Goal: Task Accomplishment & Management: Manage account settings

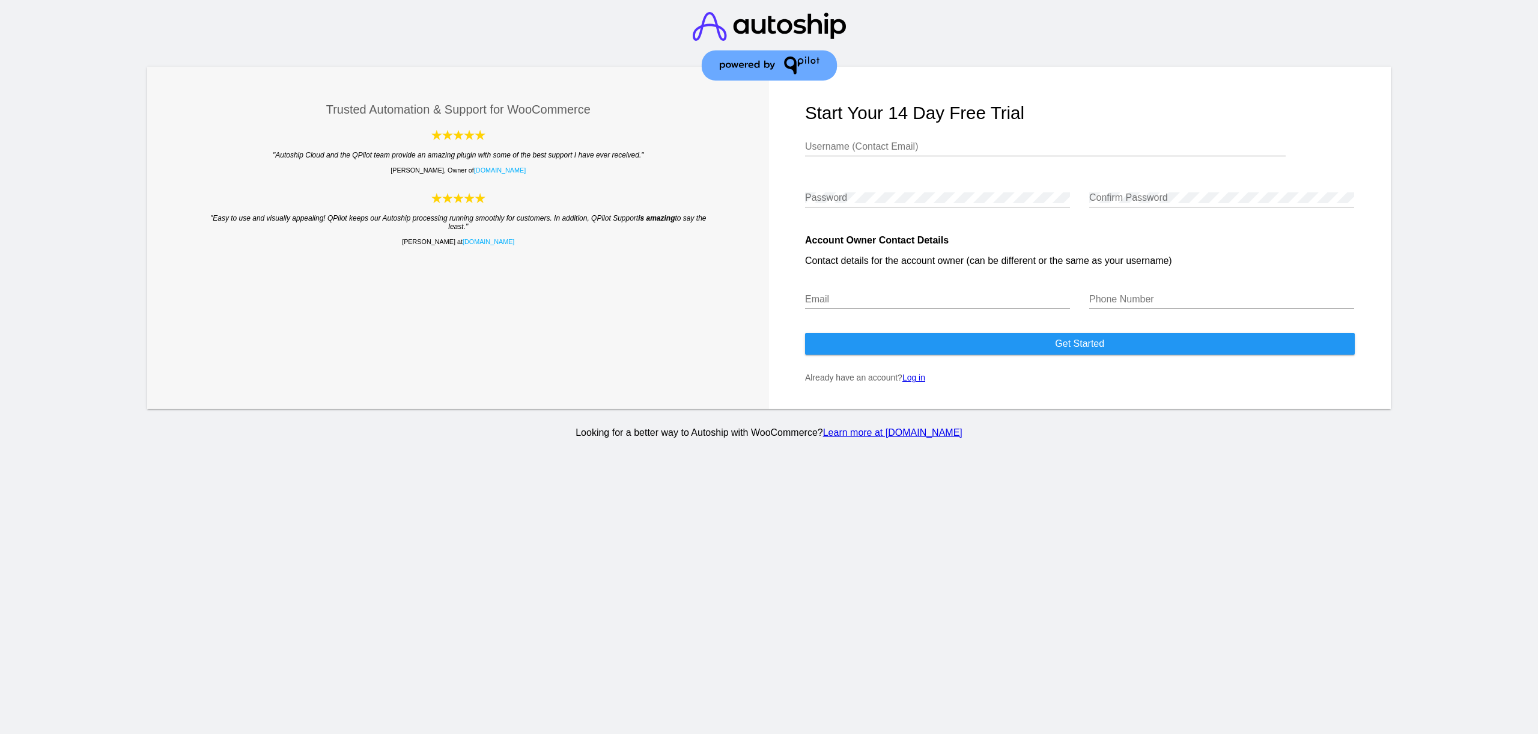
type input "[EMAIL_ADDRESS][DOMAIN_NAME]"
click at [910, 380] on link "Log in" at bounding box center [913, 378] width 23 height 10
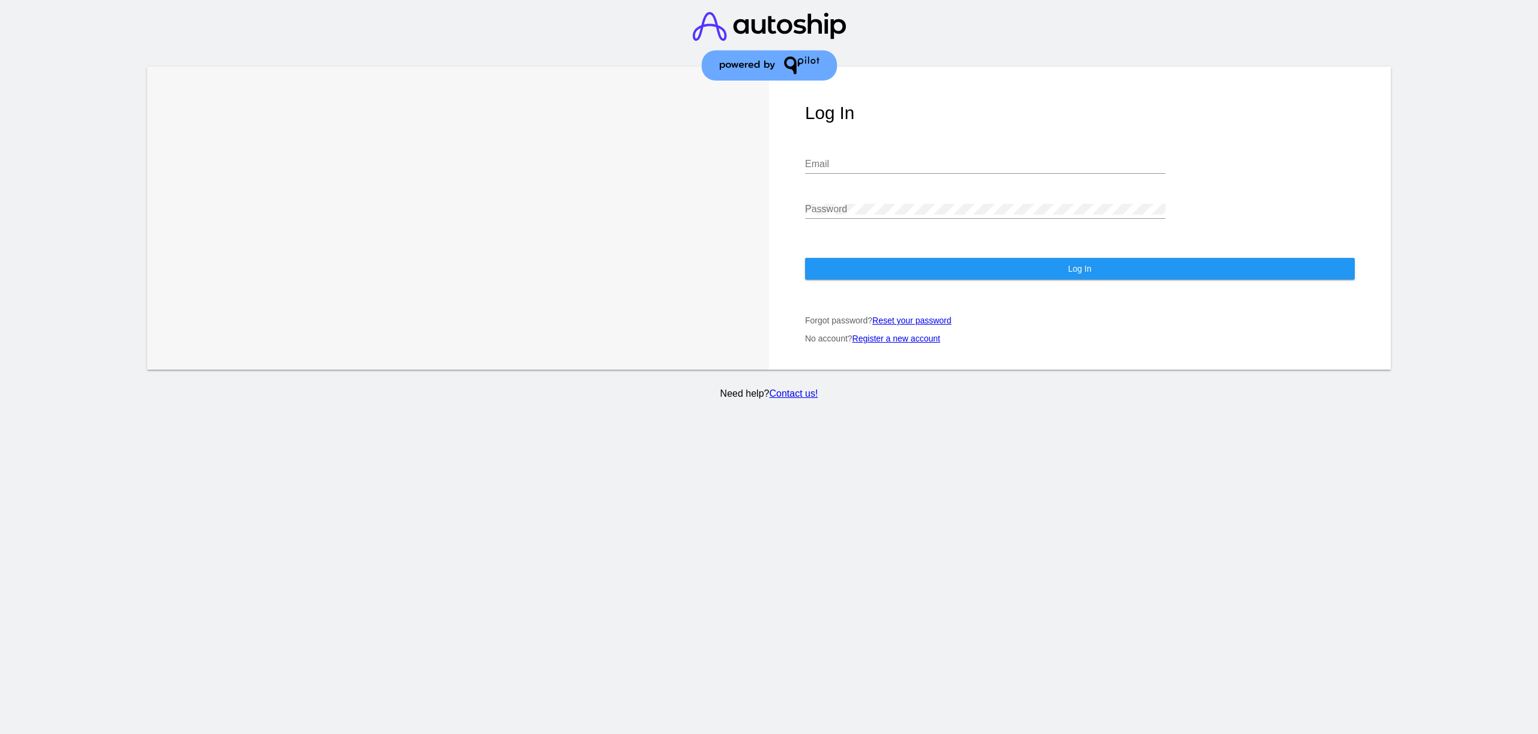
type input "[EMAIL_ADDRESS][DOMAIN_NAME]"
click at [922, 267] on button "Log In" at bounding box center [1080, 269] width 550 height 22
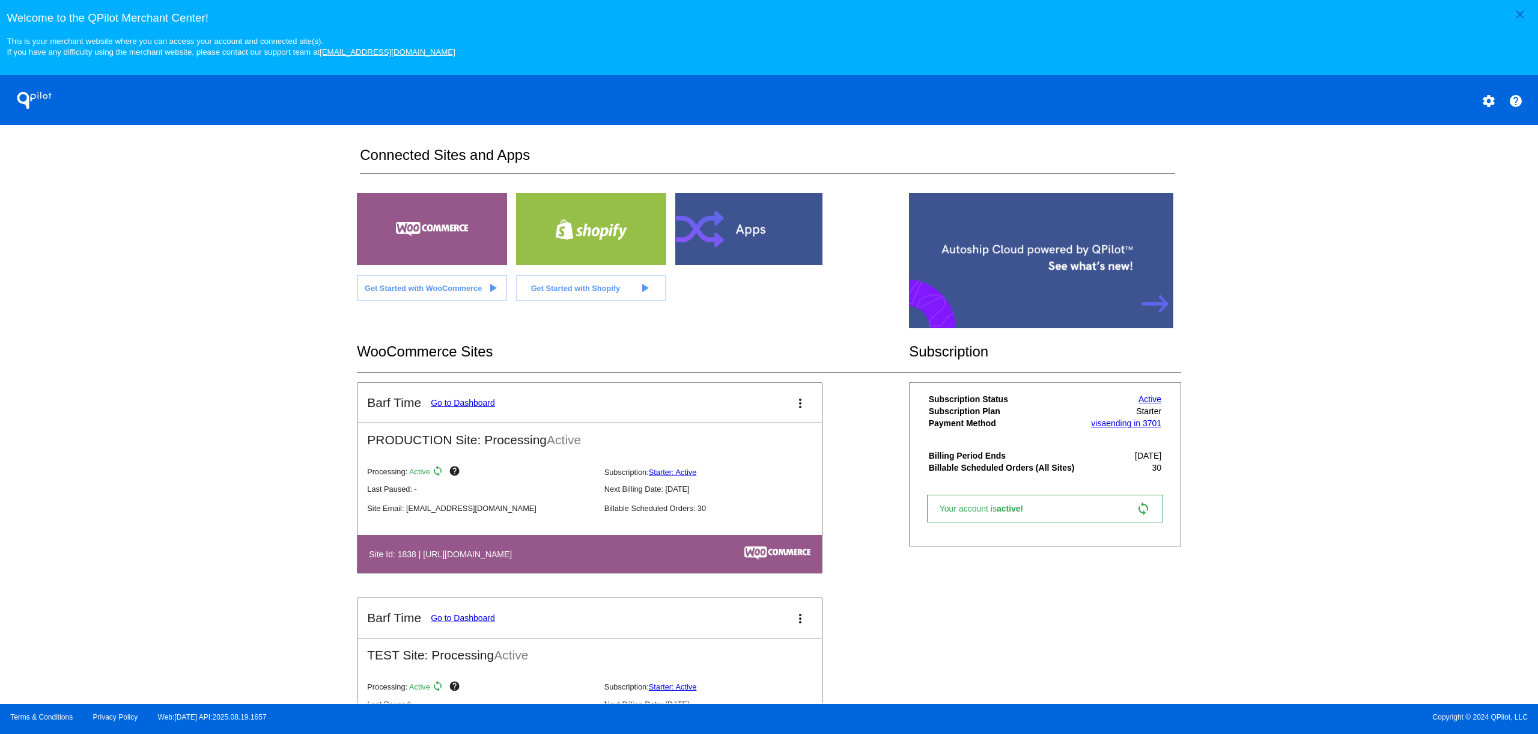
scroll to position [205, 0]
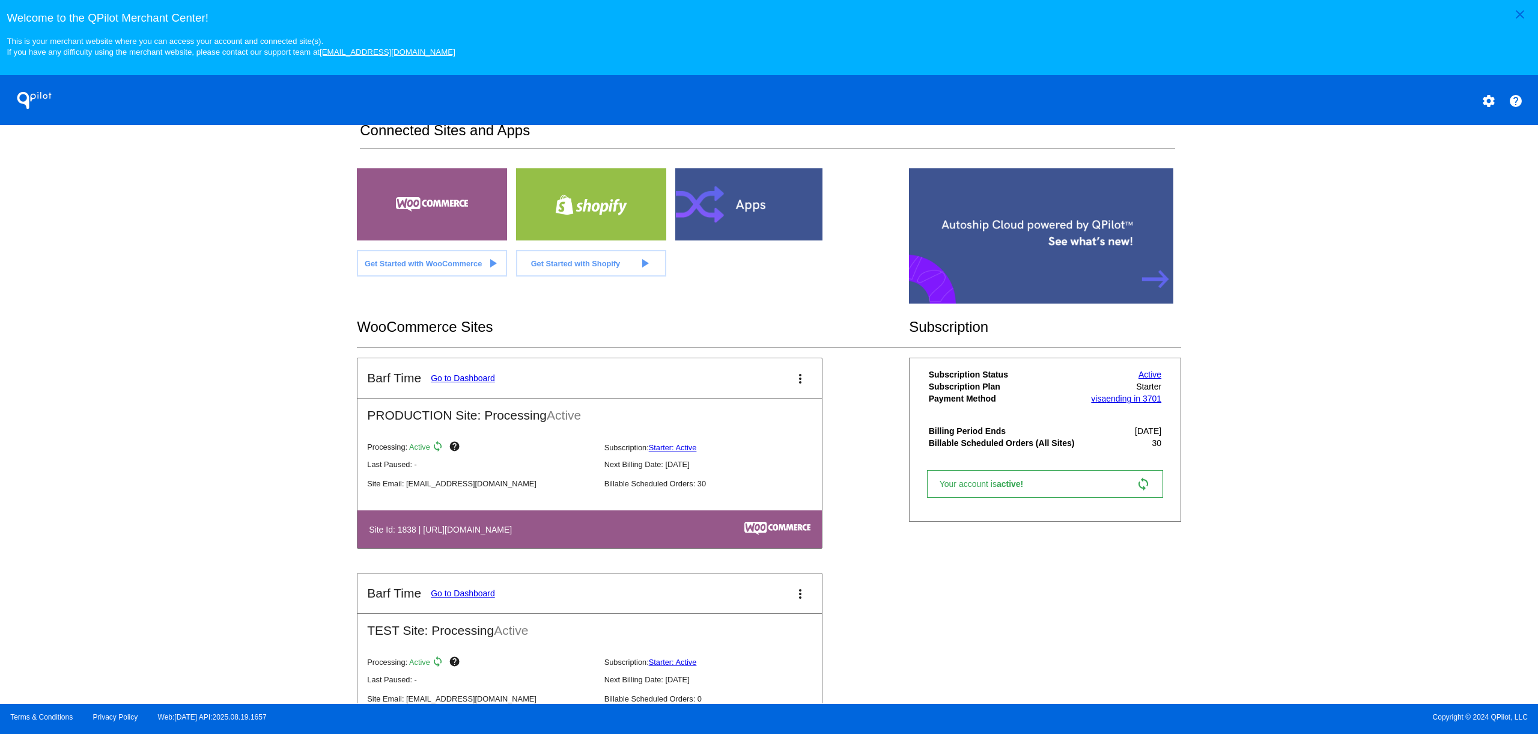
click at [456, 380] on link "Go to Dashboard" at bounding box center [463, 378] width 64 height 10
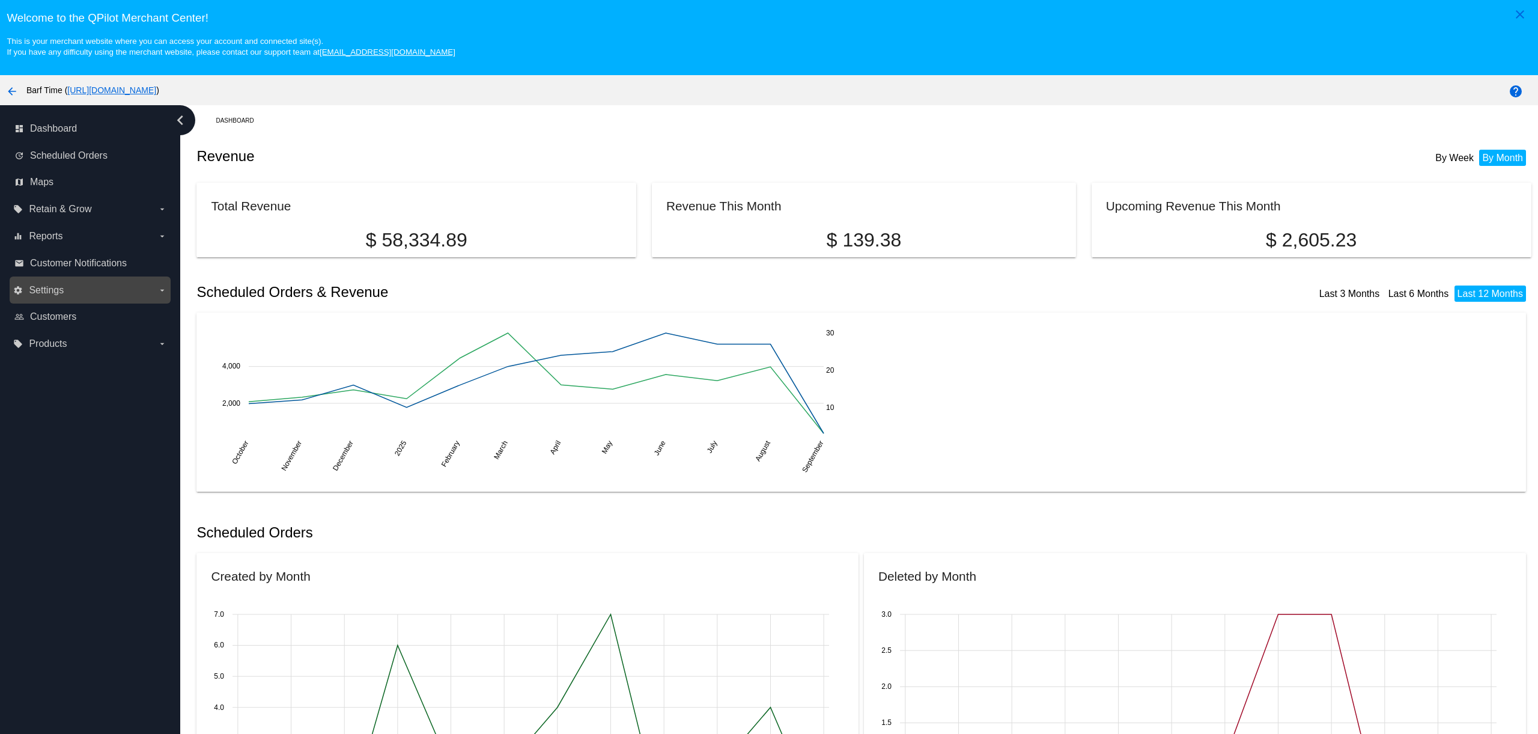
click at [53, 288] on span "Settings" at bounding box center [46, 290] width 35 height 11
click at [0, 0] on input "settings Settings arrow_drop_down" at bounding box center [0, 0] width 0 height 0
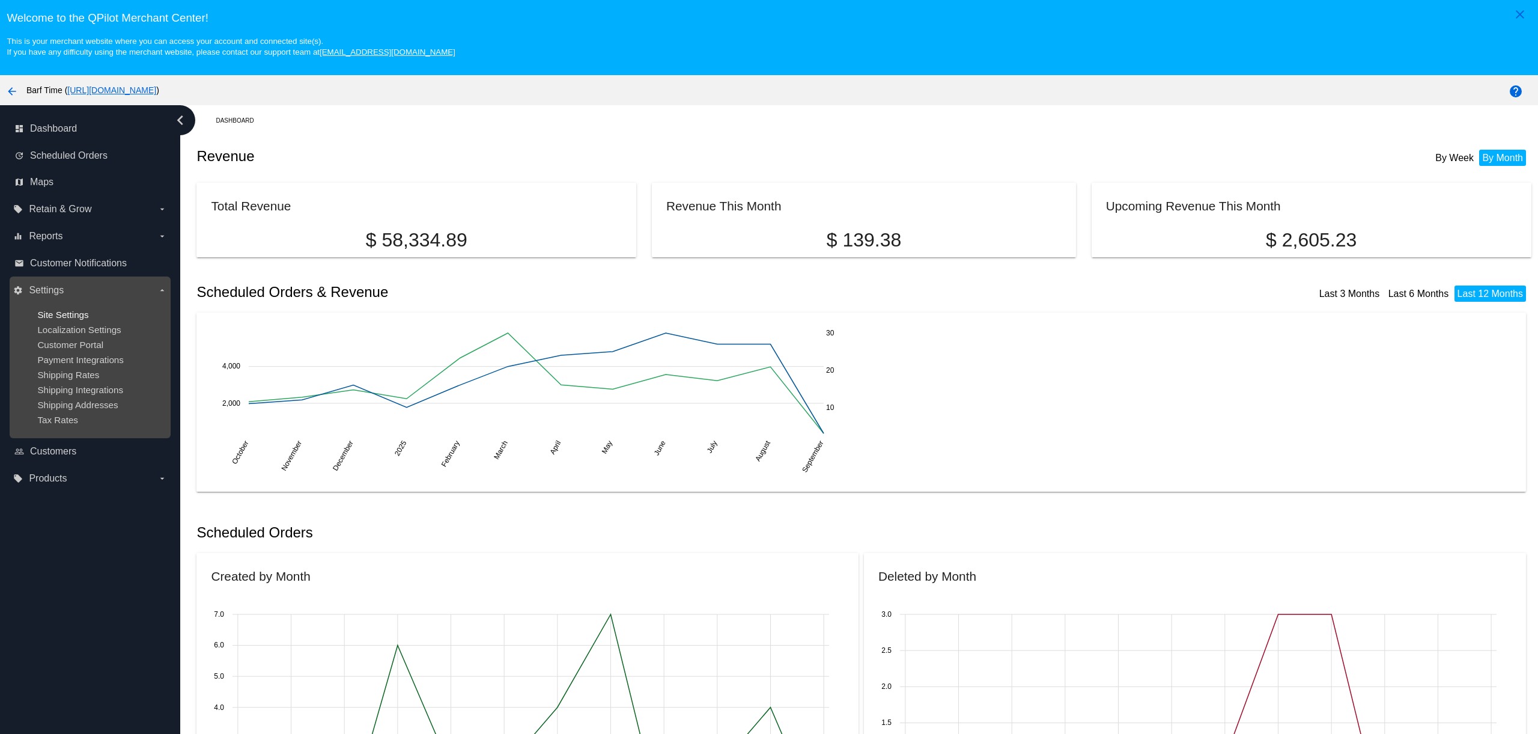
click at [77, 312] on span "Site Settings" at bounding box center [62, 314] width 51 height 10
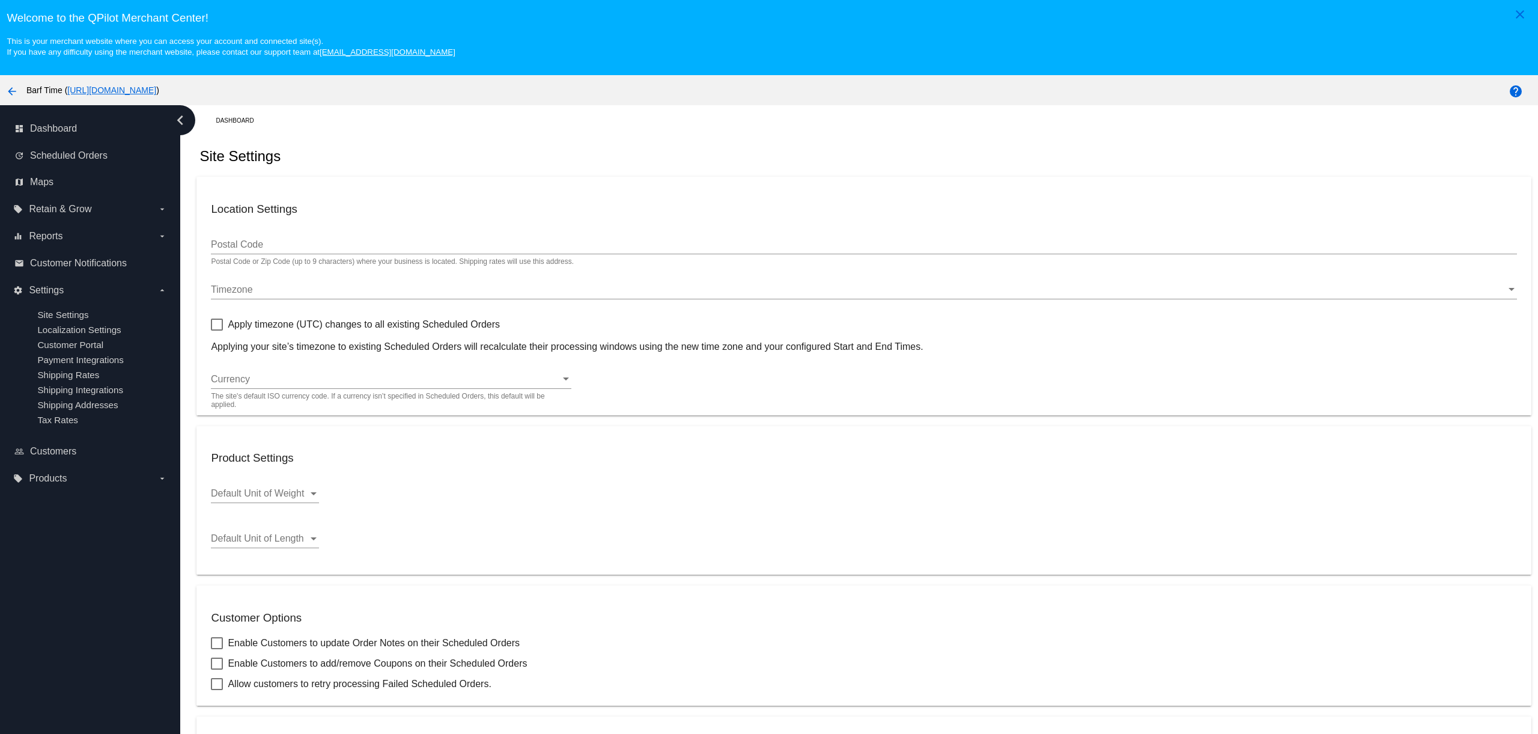
type input "4113"
checkbox input "true"
type input "06:00"
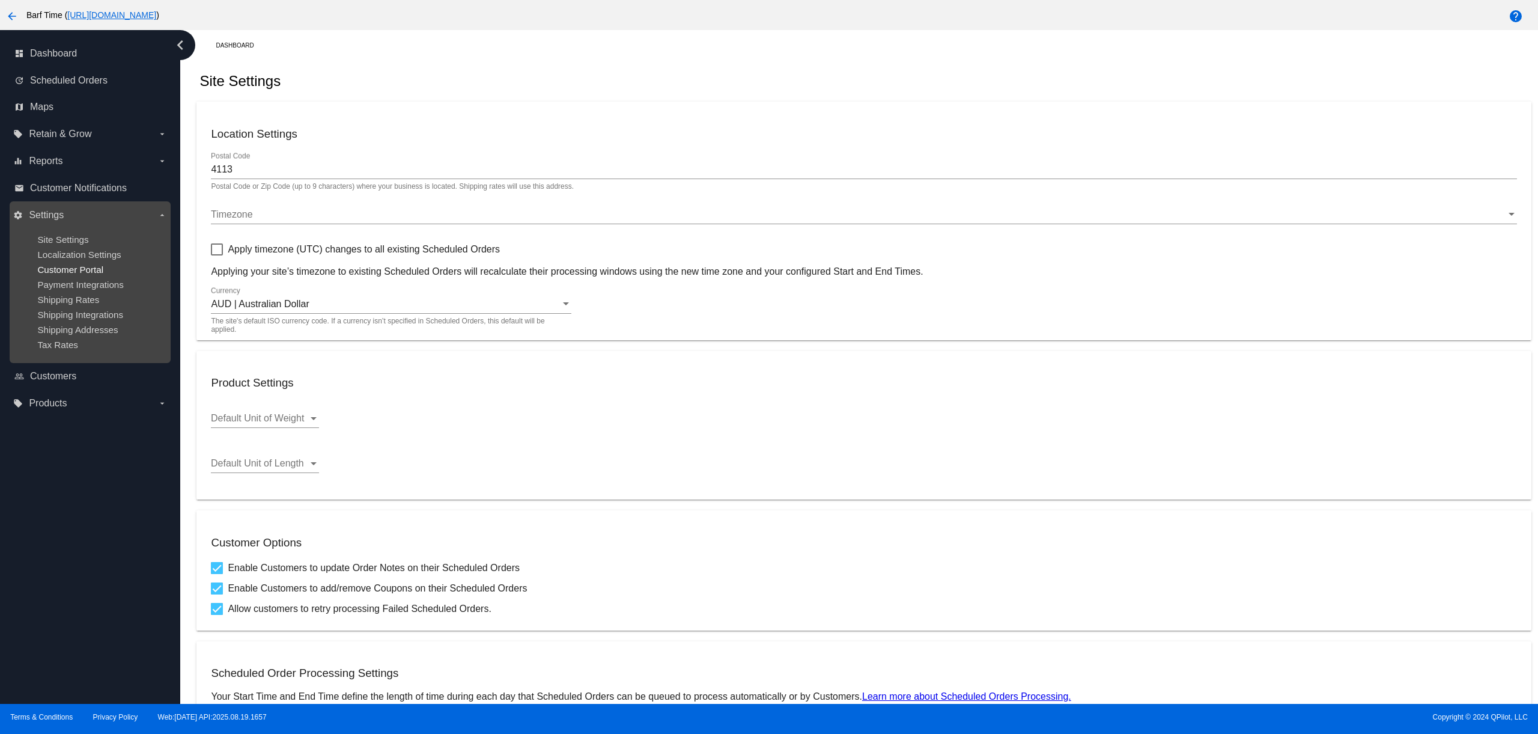
click at [69, 269] on span "Customer Portal" at bounding box center [70, 269] width 66 height 10
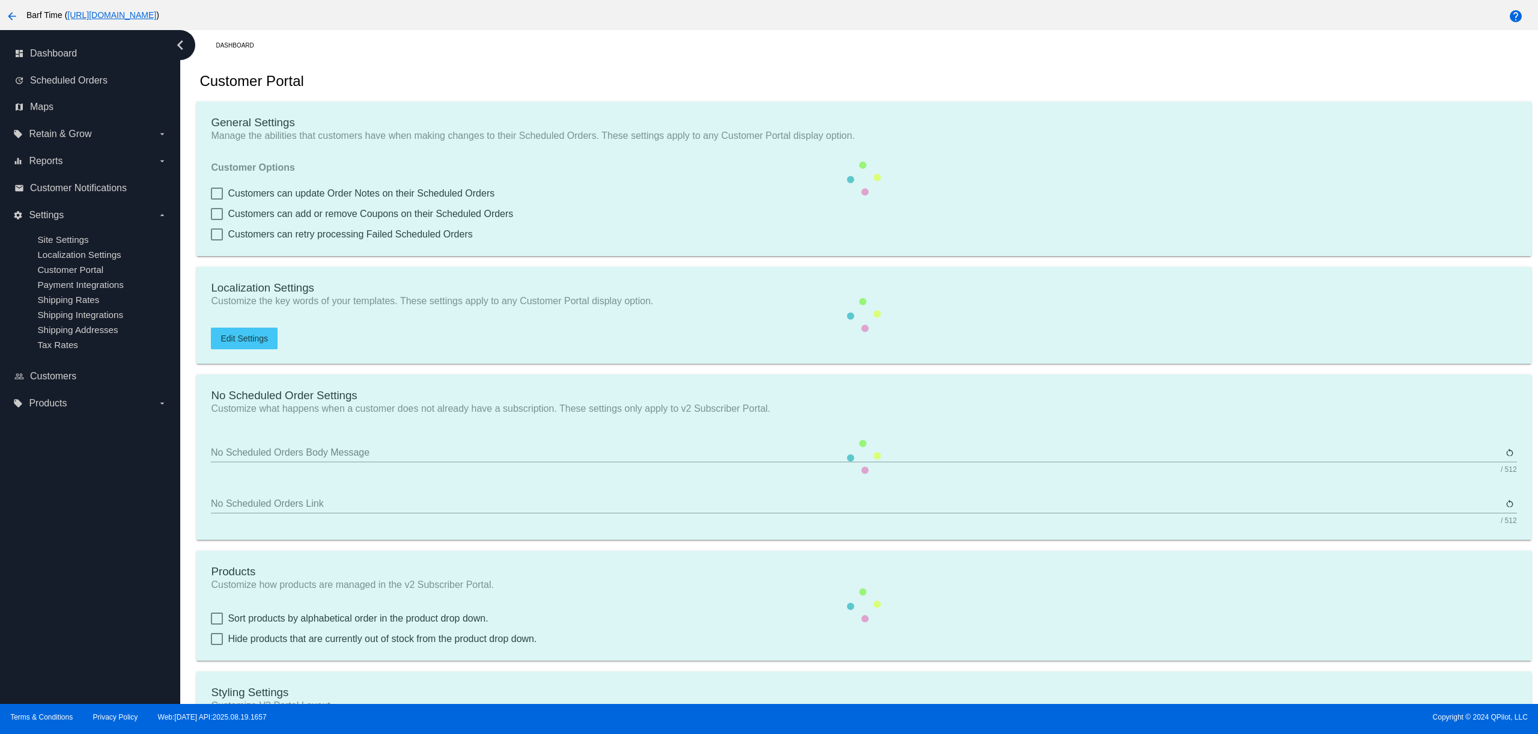
checkbox input "true"
type input "Create a Subscription"
type input "[URL][DOMAIN_NAME]"
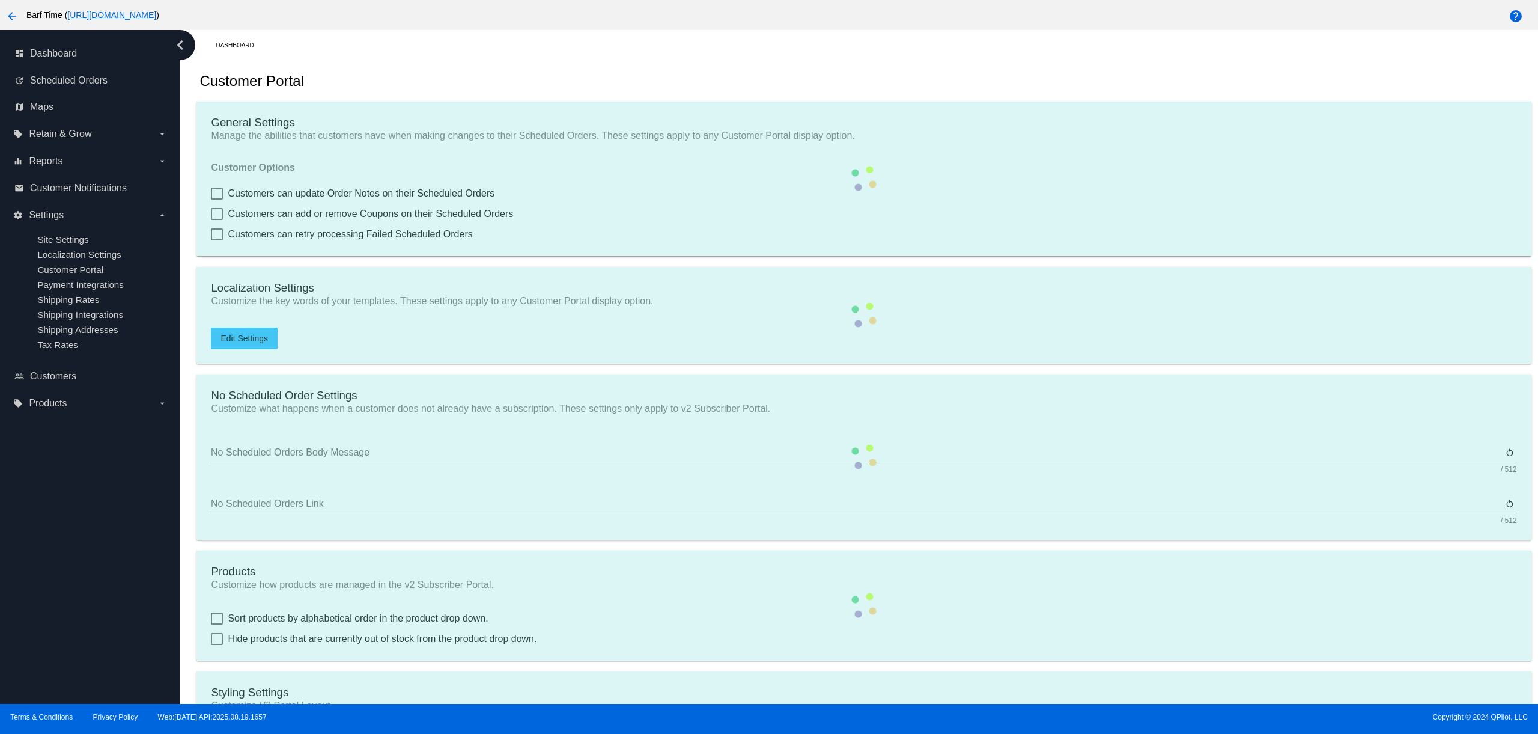
checkbox input "true"
type input "1"
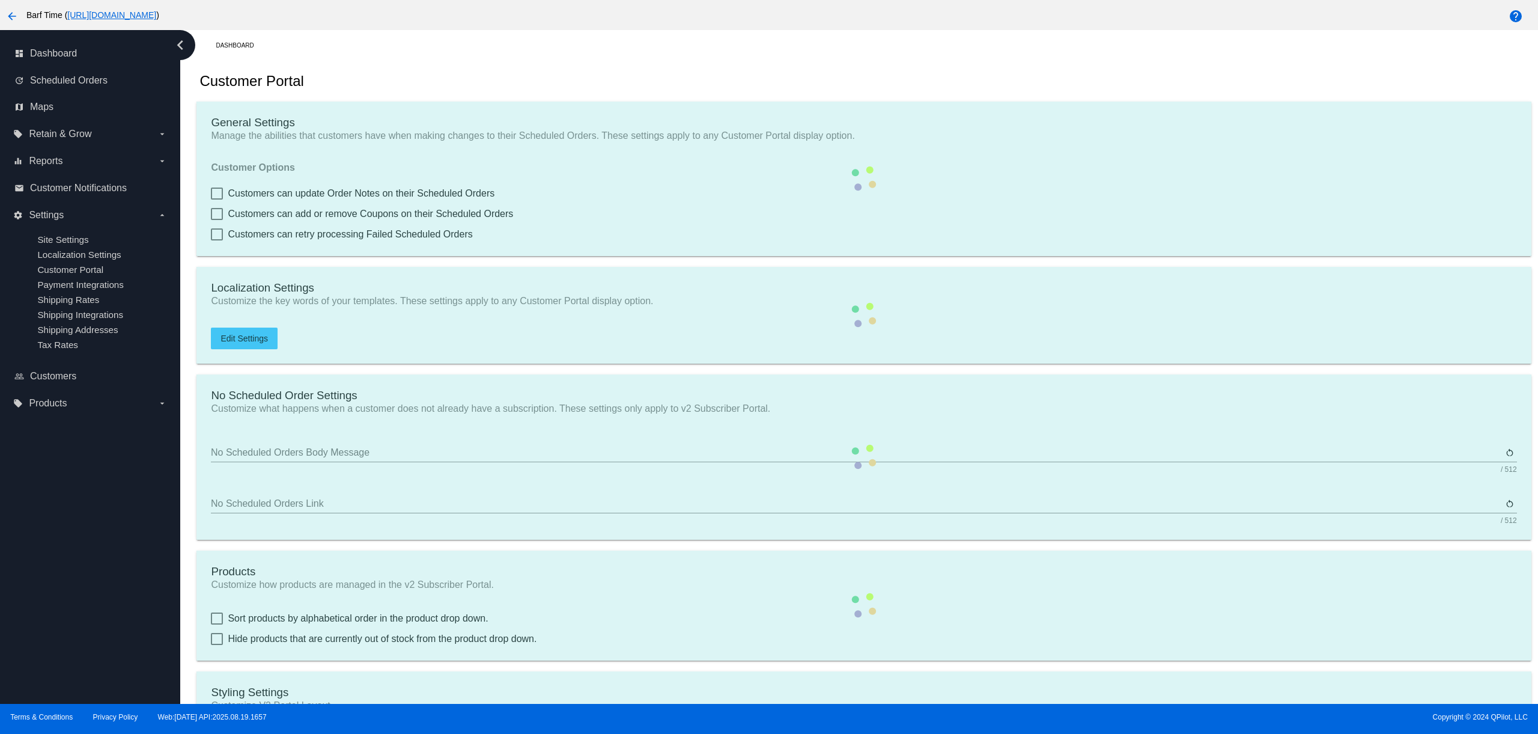
type input "20"
type input "350"
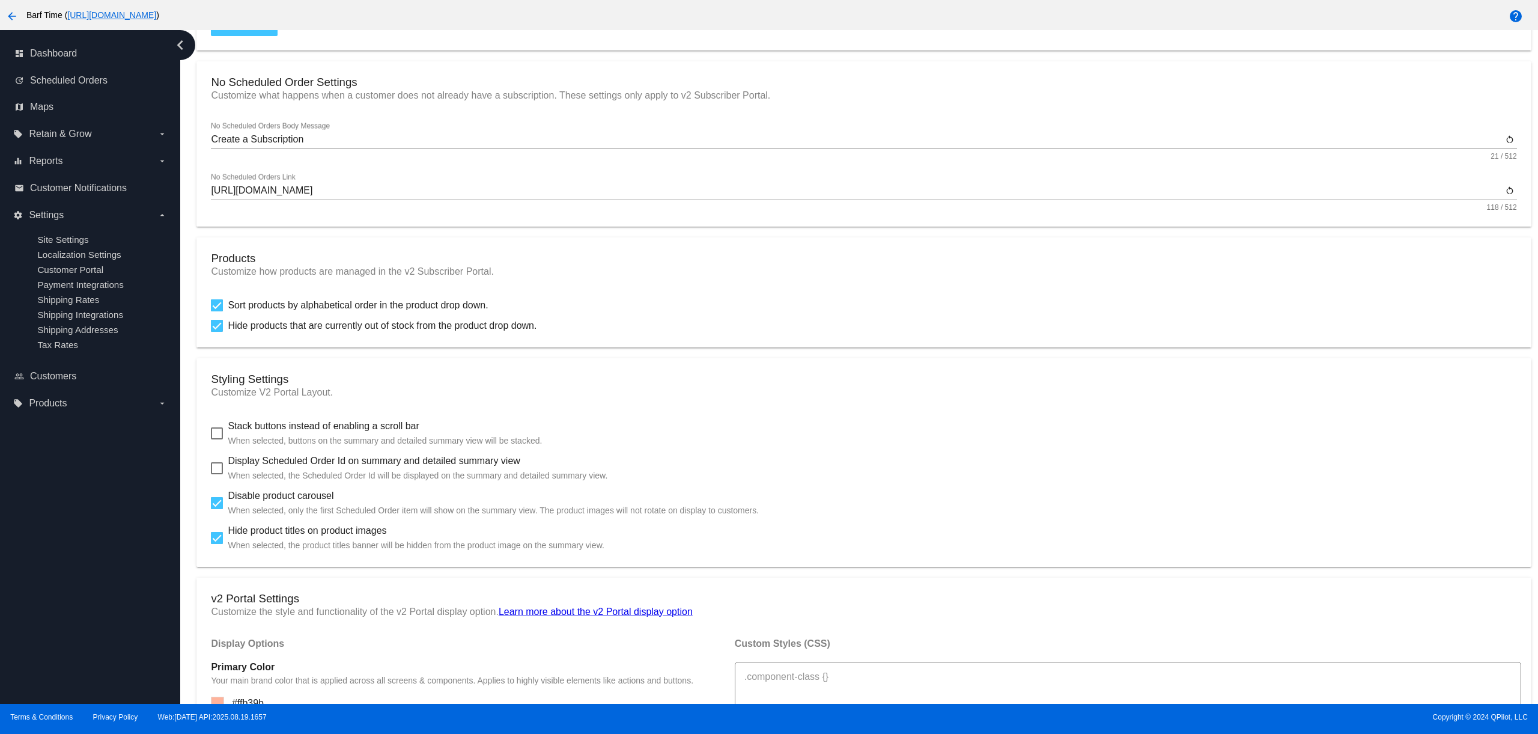
scroll to position [332, 0]
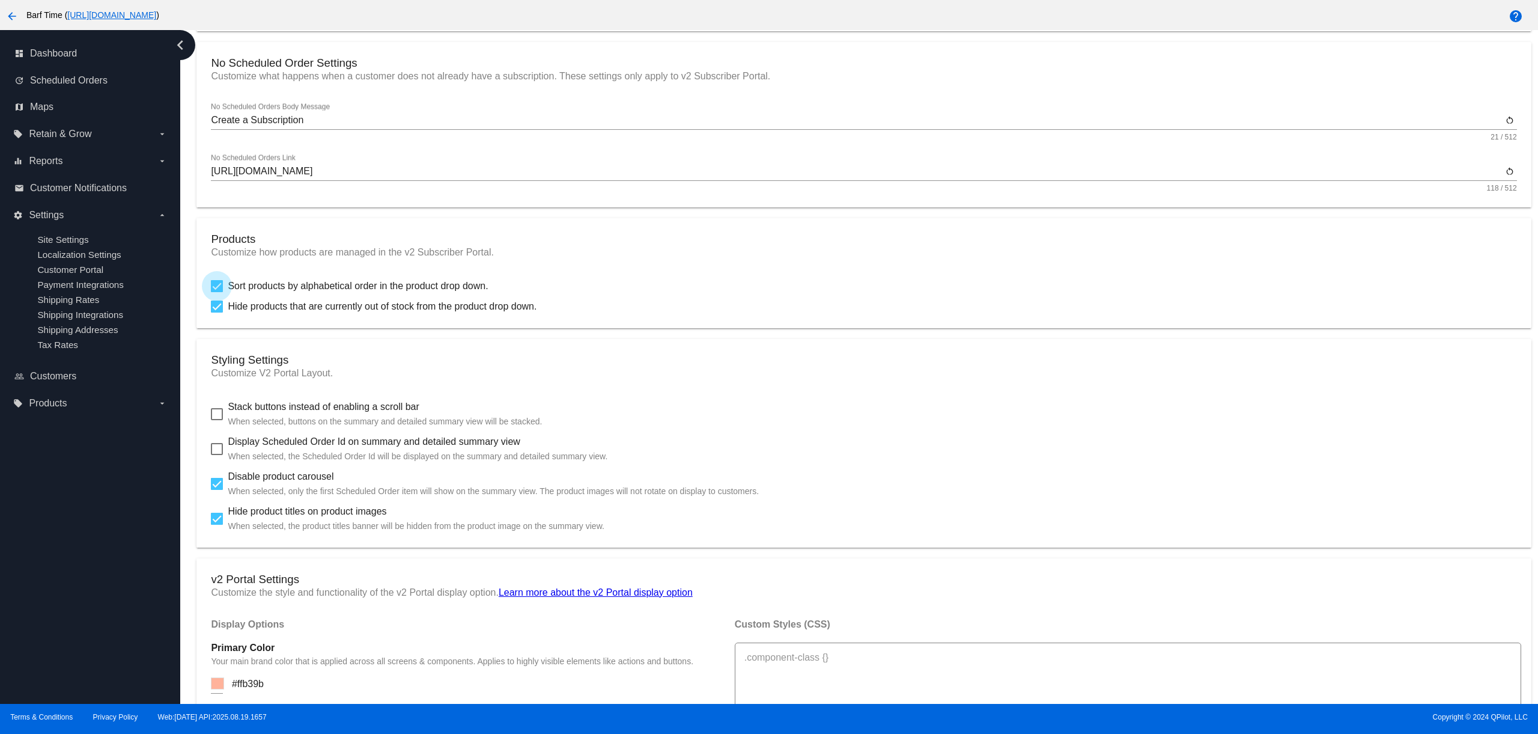
click at [288, 291] on span "Sort products by alphabetical order in the product drop down." at bounding box center [358, 286] width 260 height 14
click at [217, 292] on input "Sort products by alphabetical order in the product drop down." at bounding box center [216, 292] width 1 height 1
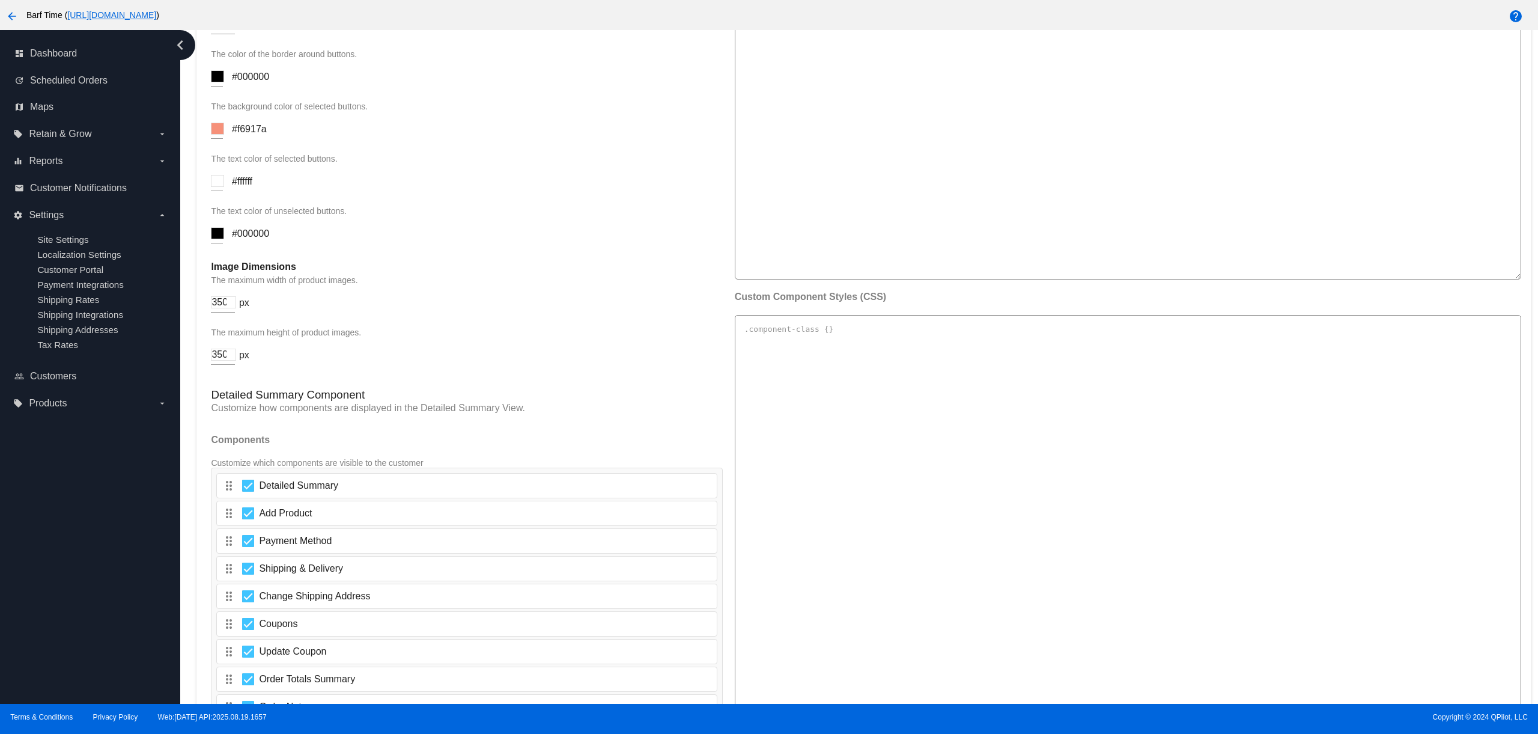
scroll to position [1800, 0]
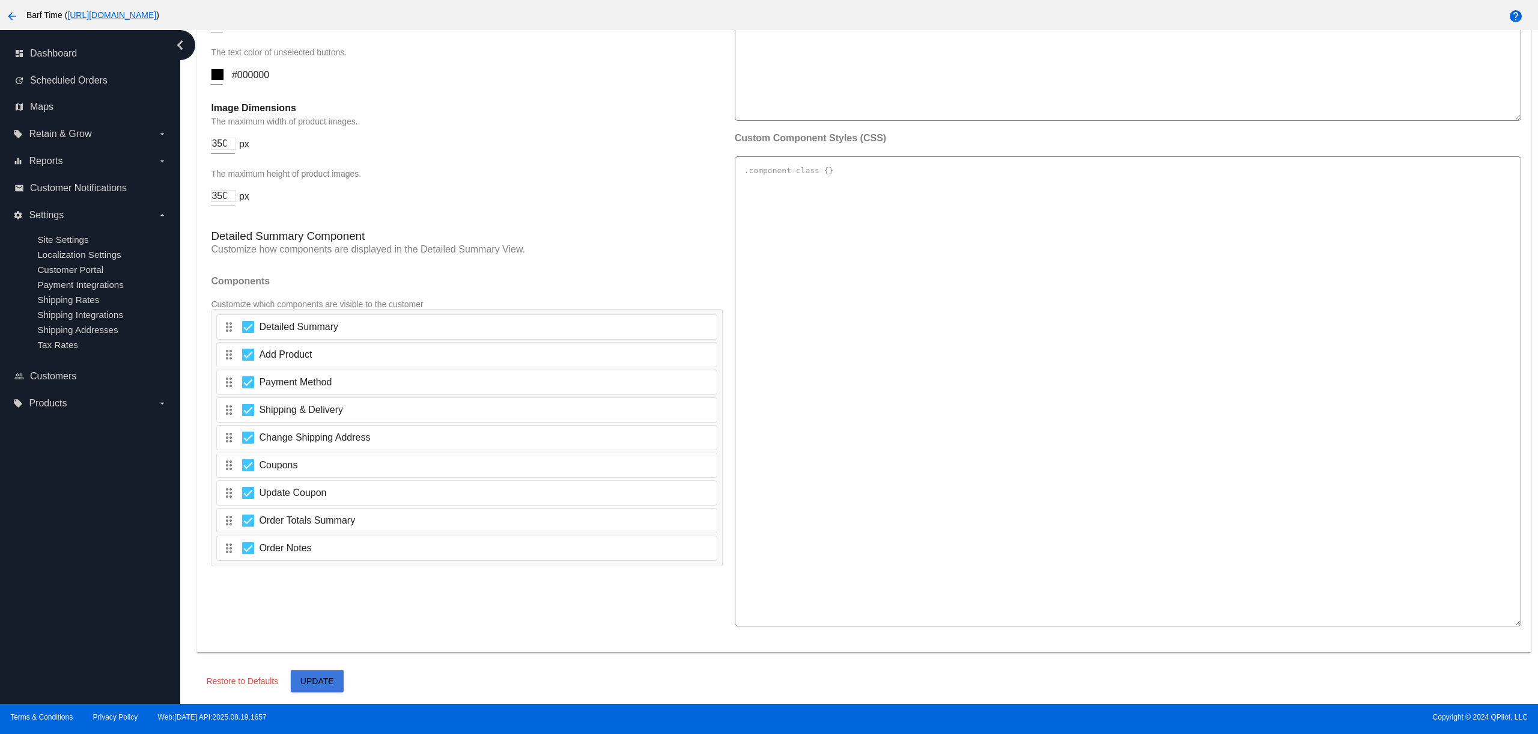
click at [327, 682] on span "Update" at bounding box center [317, 681] width 34 height 10
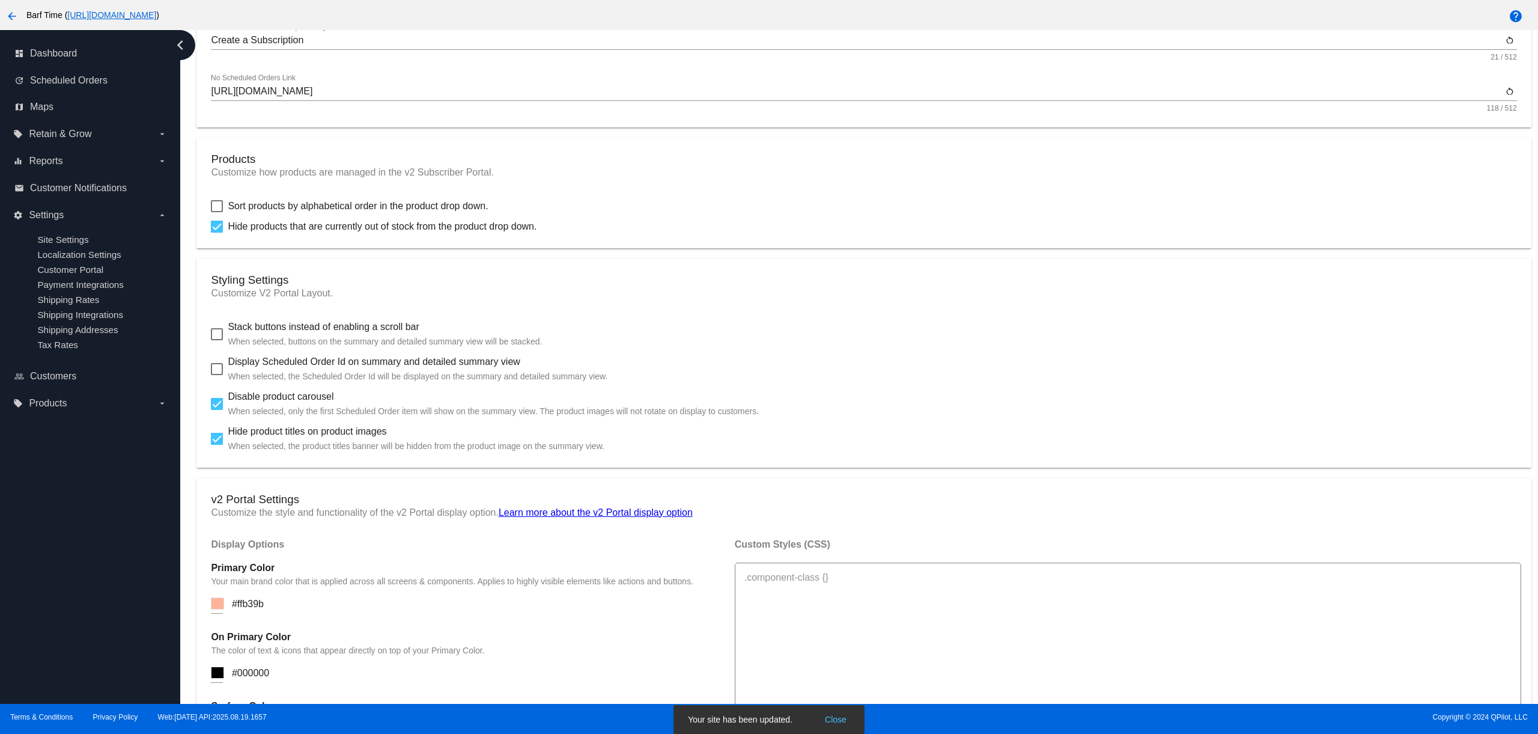
scroll to position [360, 0]
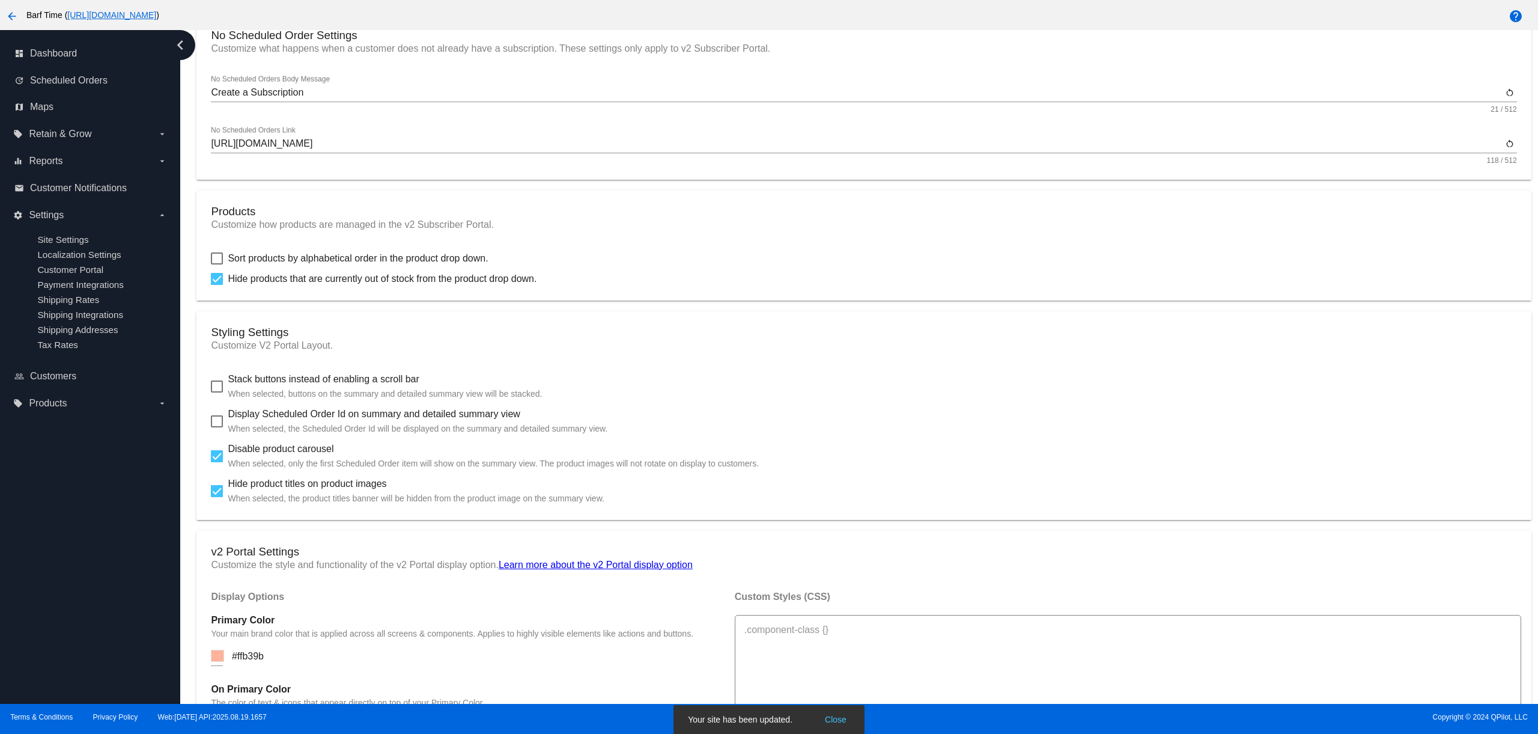
click at [245, 266] on span "Sort products by alphabetical order in the product drop down." at bounding box center [358, 258] width 260 height 14
click at [217, 265] on input "Sort products by alphabetical order in the product drop down." at bounding box center [216, 264] width 1 height 1
checkbox input "true"
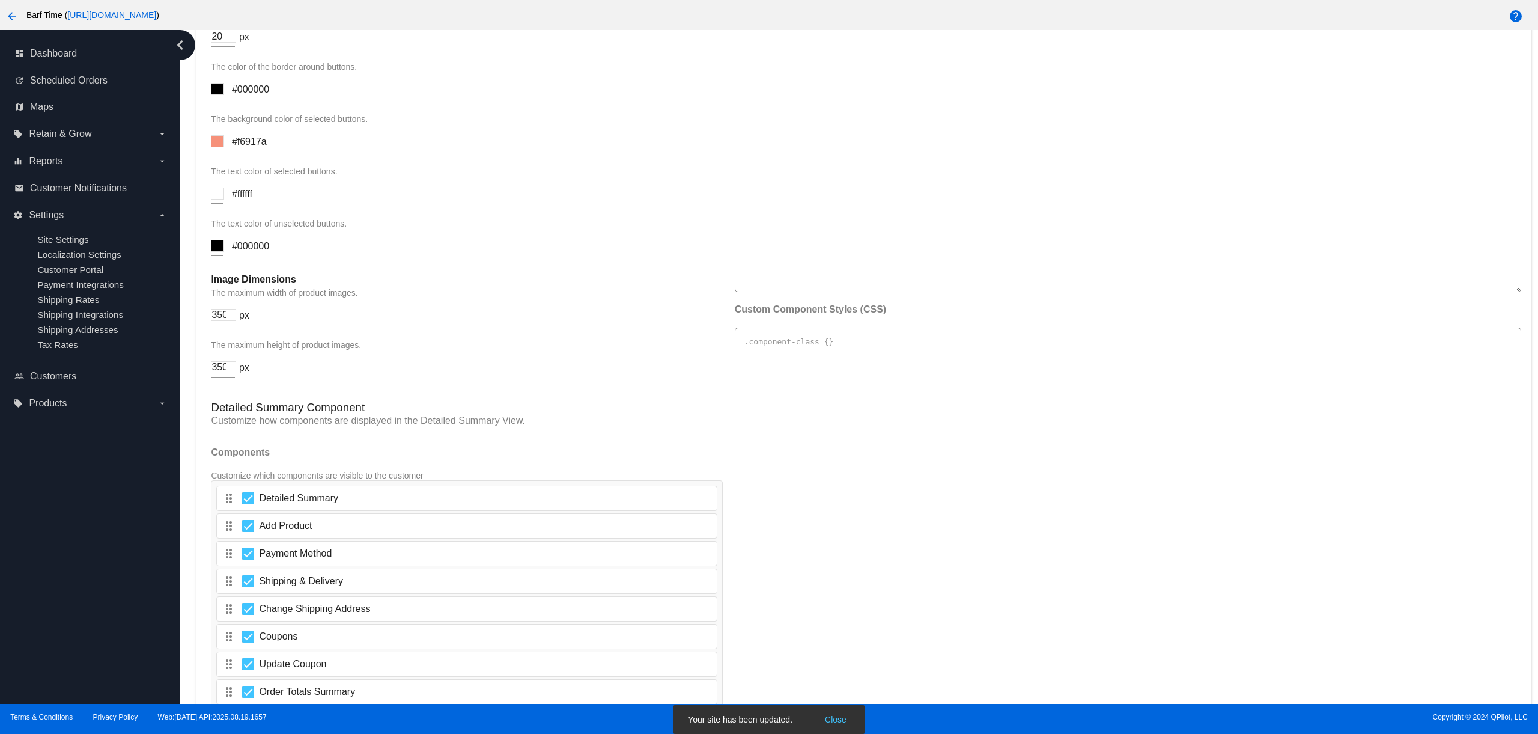
scroll to position [1800, 0]
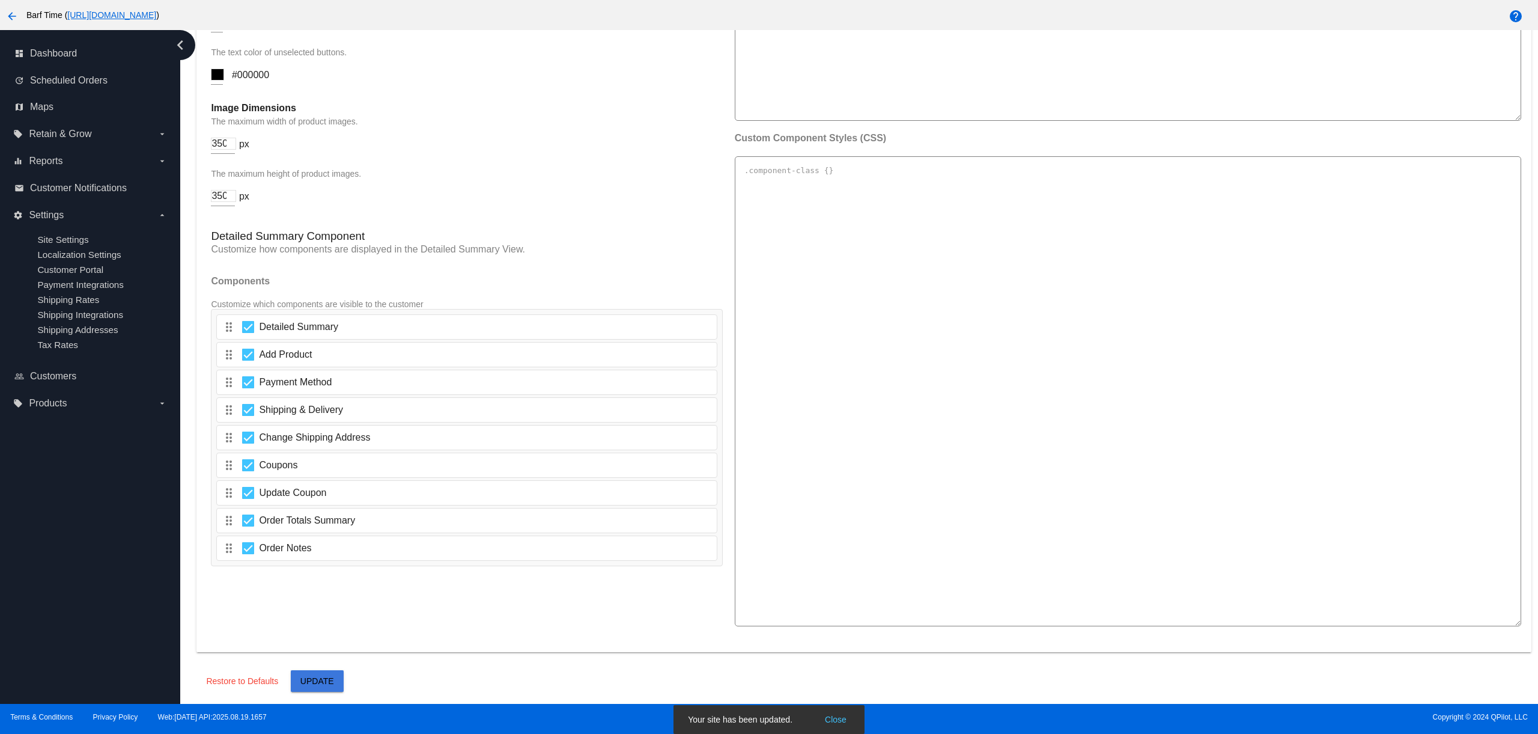
click at [321, 684] on span "Update" at bounding box center [317, 681] width 34 height 10
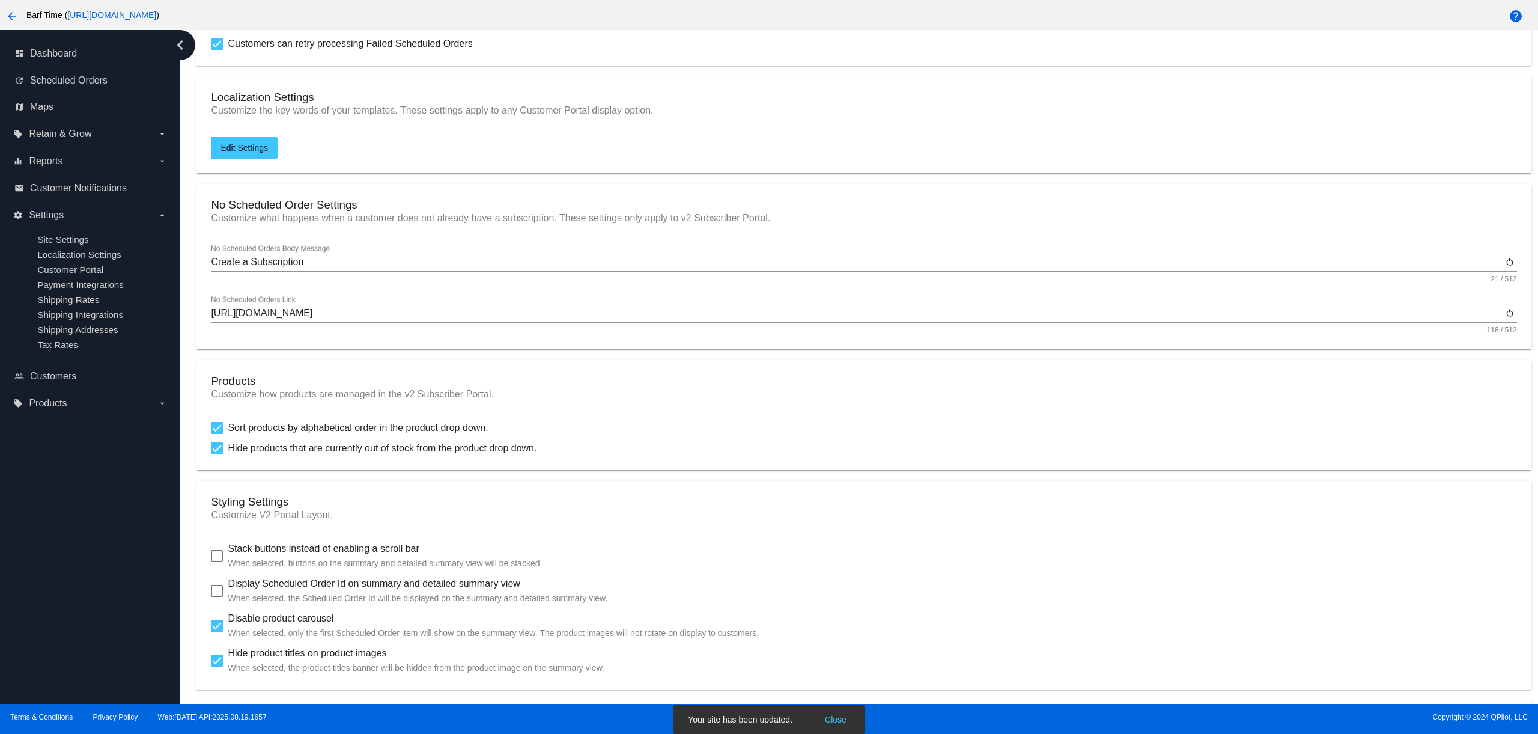
scroll to position [0, 0]
